Goal: Check status: Check status

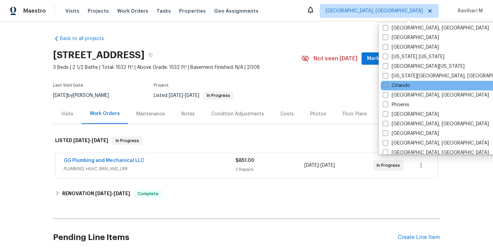
scroll to position [287, 0]
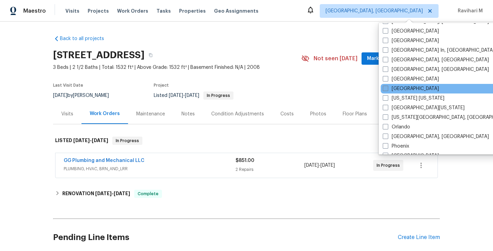
click at [388, 88] on span at bounding box center [385, 88] width 5 height 5
click at [387, 88] on input "[GEOGRAPHIC_DATA]" at bounding box center [385, 87] width 4 height 4
checkbox input "true"
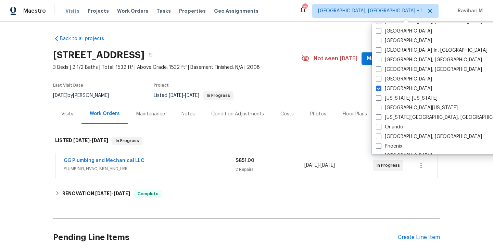
click at [69, 12] on span "Visits" at bounding box center [72, 11] width 14 height 7
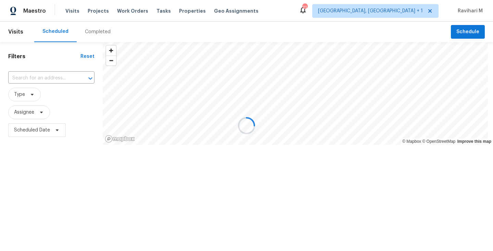
click at [99, 31] on div "Completed" at bounding box center [98, 31] width 26 height 7
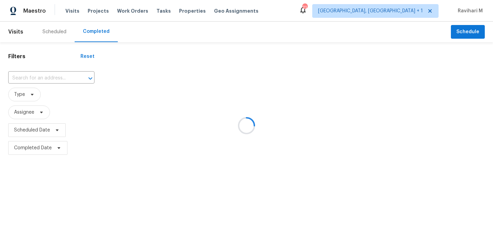
click at [33, 76] on div at bounding box center [246, 125] width 493 height 251
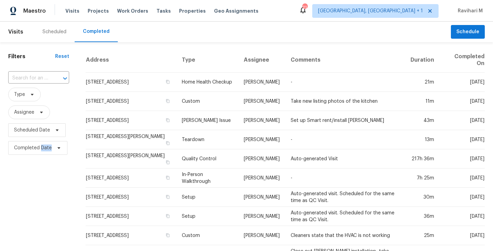
click at [33, 76] on input "text" at bounding box center [29, 78] width 42 height 11
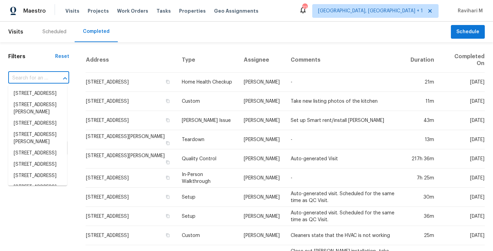
paste input "[STREET_ADDRESS][PERSON_NAME]"
type input "[STREET_ADDRESS][PERSON_NAME]"
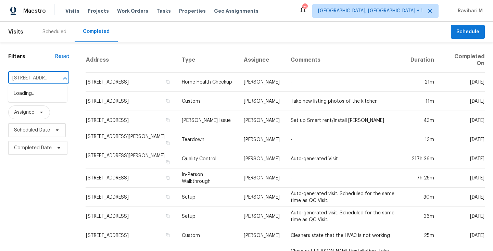
scroll to position [0, 46]
click at [32, 90] on li "[STREET_ADDRESS][PERSON_NAME]" at bounding box center [37, 97] width 59 height 18
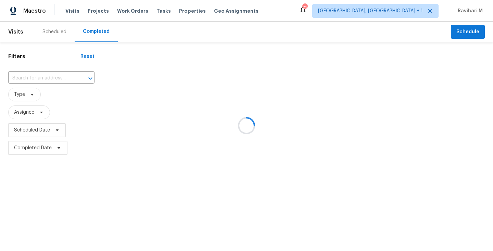
type input "[STREET_ADDRESS][PERSON_NAME]"
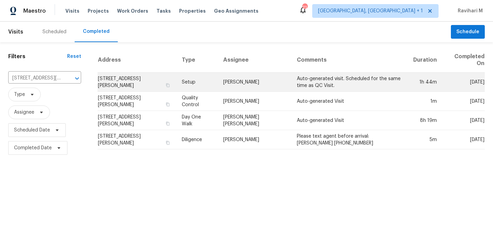
click at [218, 86] on td "Setup" at bounding box center [196, 82] width 41 height 19
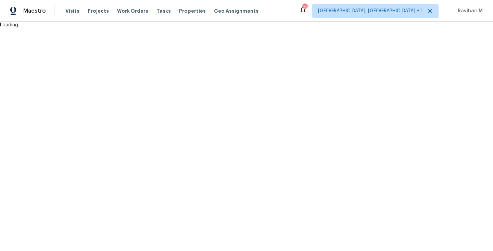
click at [220, 28] on html "Maestro Visits Projects Work Orders Tasks Properties Geo Assignments 21 [GEOGRA…" at bounding box center [246, 14] width 493 height 28
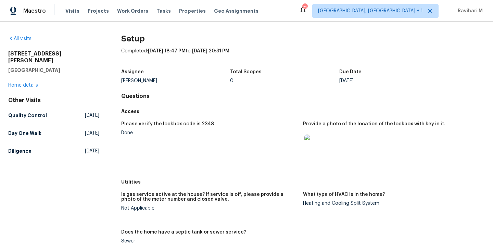
scroll to position [292, 0]
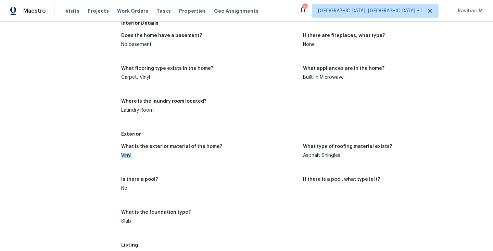
drag, startPoint x: 118, startPoint y: 155, endPoint x: 155, endPoint y: 155, distance: 36.6
click at [155, 155] on div "All visits [STREET_ADDRESS][PERSON_NAME] Home details Other Visits Quality Cont…" at bounding box center [246, 124] width 477 height 761
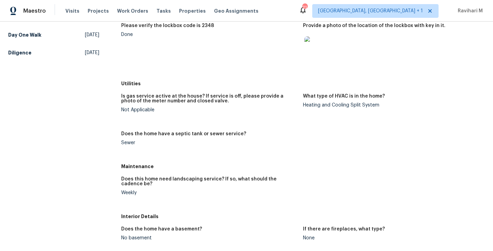
scroll to position [226, 0]
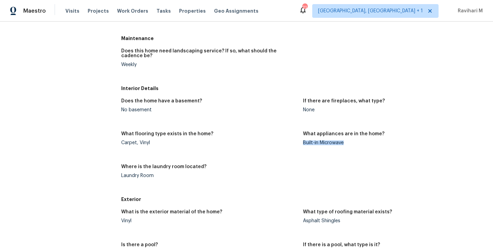
drag, startPoint x: 300, startPoint y: 144, endPoint x: 363, endPoint y: 146, distance: 62.7
click at [363, 145] on figure "What appliances are in the home? Built-in Microwave" at bounding box center [394, 143] width 182 height 25
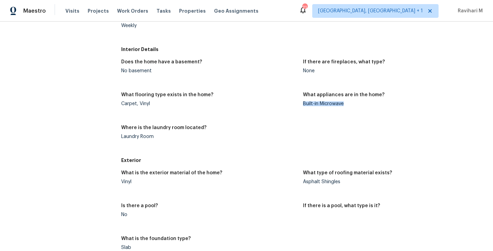
scroll to position [264, 0]
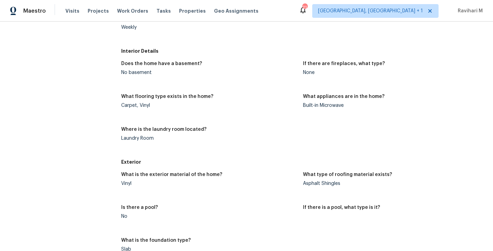
click at [73, 142] on div "All visits [STREET_ADDRESS][PERSON_NAME] Home details Other Visits Quality Cont…" at bounding box center [53, 152] width 91 height 761
drag, startPoint x: 298, startPoint y: 104, endPoint x: 358, endPoint y: 104, distance: 60.3
click at [358, 104] on div "Does the home have a basement? No basement If there are fireplaces, what type? …" at bounding box center [303, 106] width 364 height 99
click at [358, 104] on div "Built-in Microwave" at bounding box center [391, 105] width 176 height 5
